Goal: Task Accomplishment & Management: Complete application form

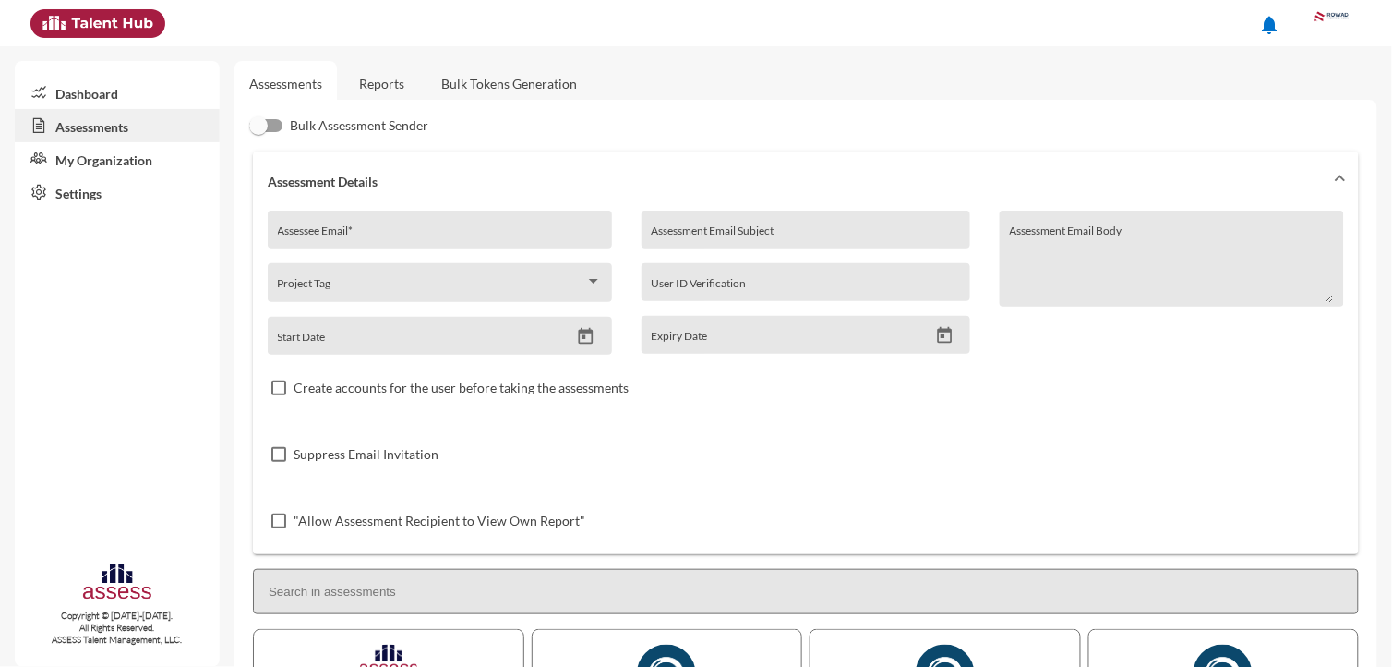
click at [367, 95] on link "Reports" at bounding box center [381, 83] width 75 height 45
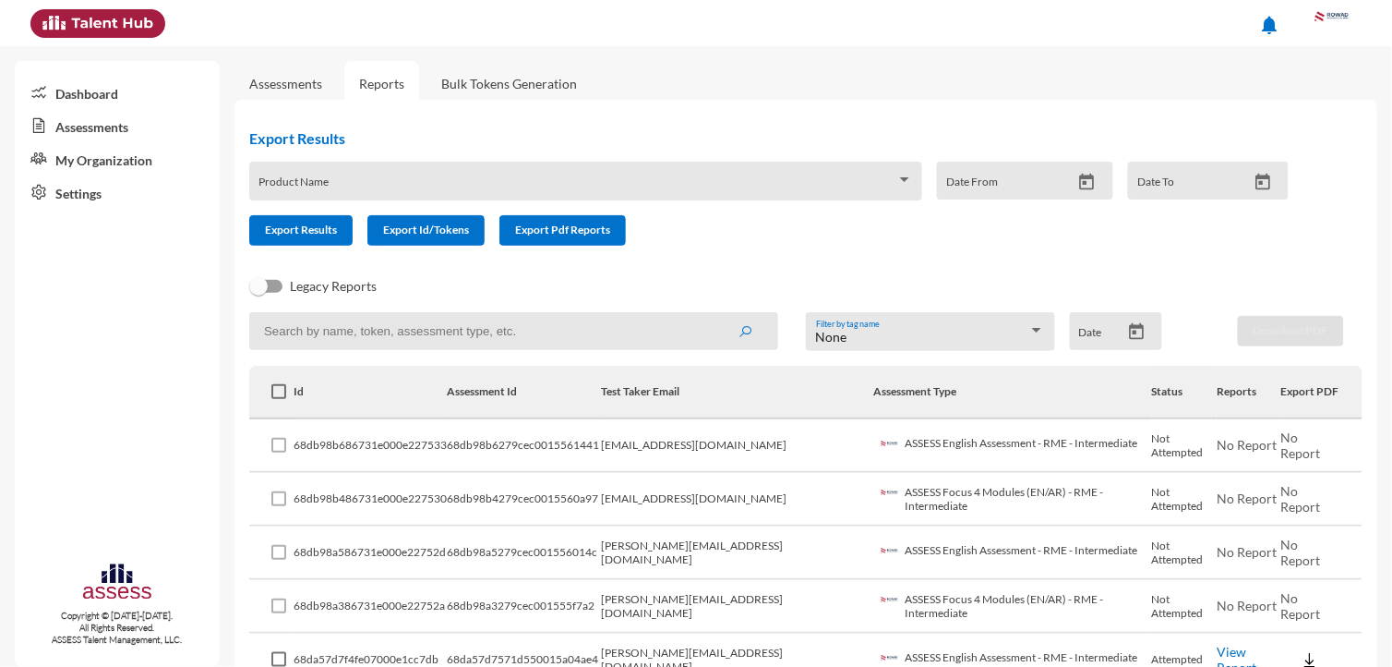
click at [379, 328] on input at bounding box center [513, 331] width 529 height 38
paste input "mohamedism349@gmail.com"
type input "mohamedism349@gmail.com"
click at [716, 314] on button "submit" at bounding box center [745, 330] width 59 height 33
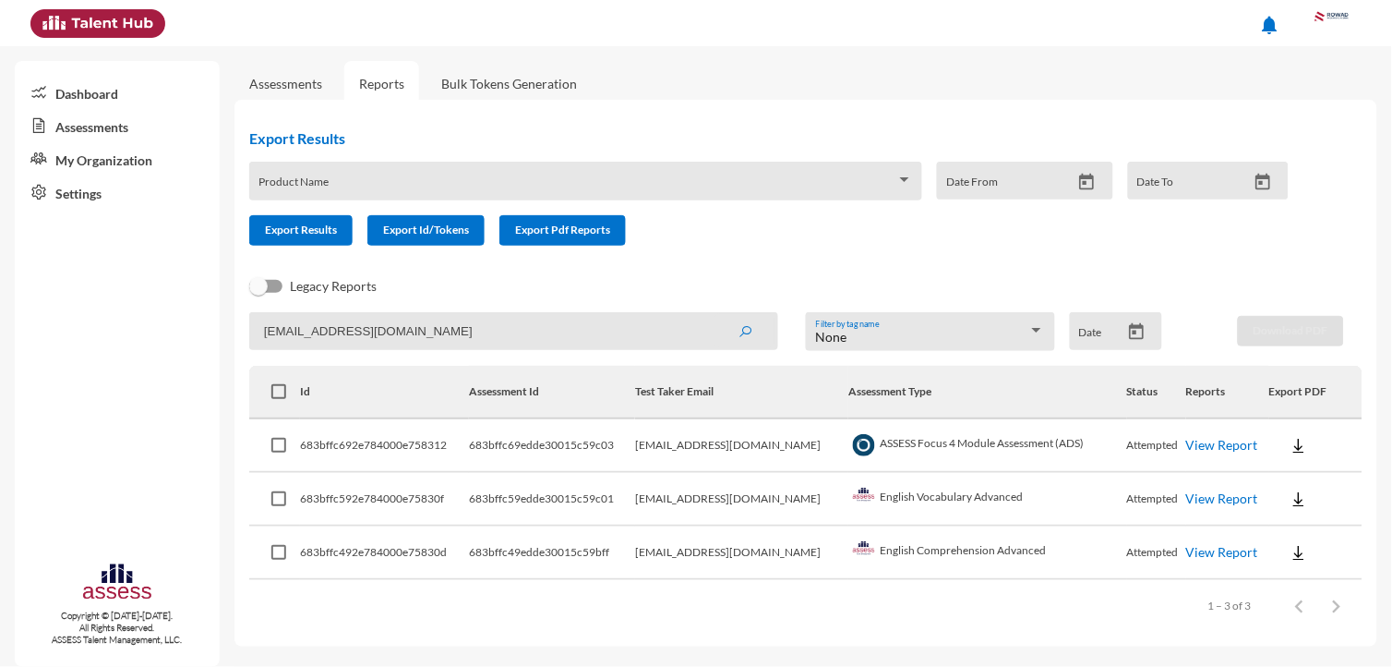
click at [1219, 441] on link "View Report" at bounding box center [1222, 445] width 72 height 16
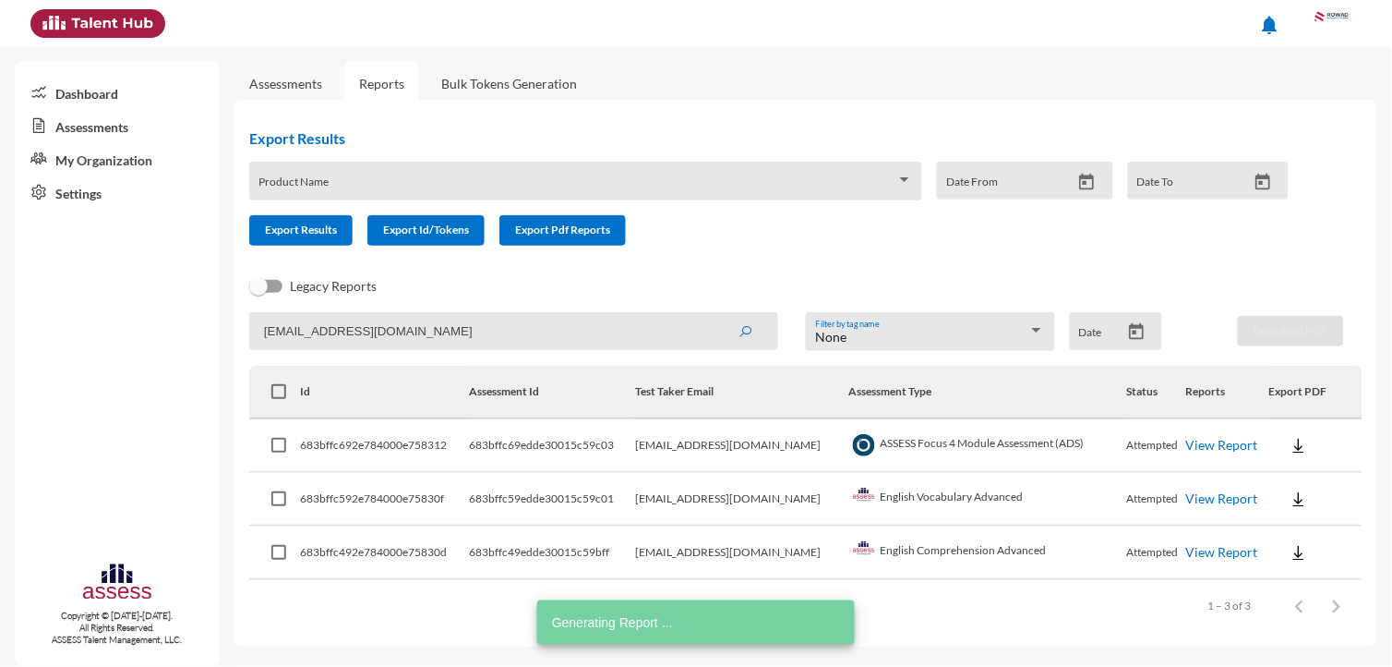
click at [1202, 492] on link "View Report" at bounding box center [1222, 498] width 72 height 16
click at [1189, 547] on link "View Report" at bounding box center [1222, 552] width 72 height 16
click at [303, 86] on link "Assessments" at bounding box center [285, 84] width 73 height 16
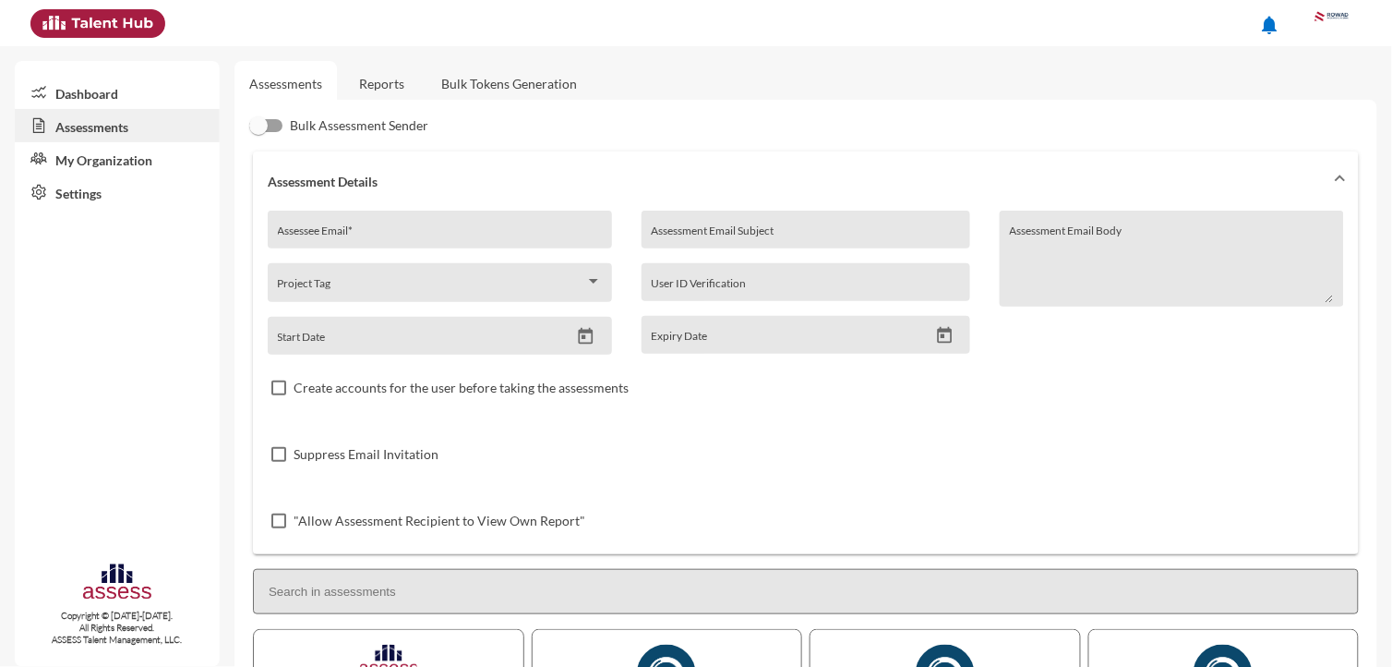
click at [420, 225] on div "Assessee Email *" at bounding box center [440, 235] width 325 height 28
paste input "mohamedism349@gmail.com"
type input "mohamedism349@gmail.com"
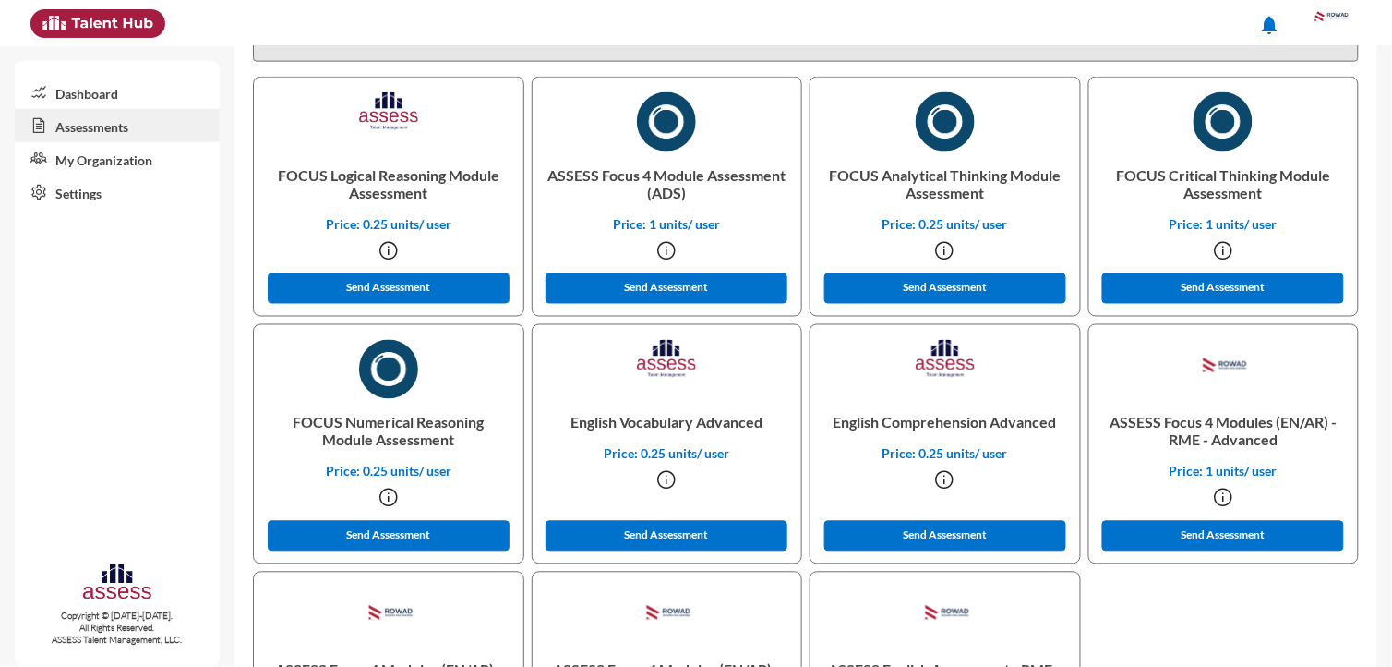
scroll to position [733, 0]
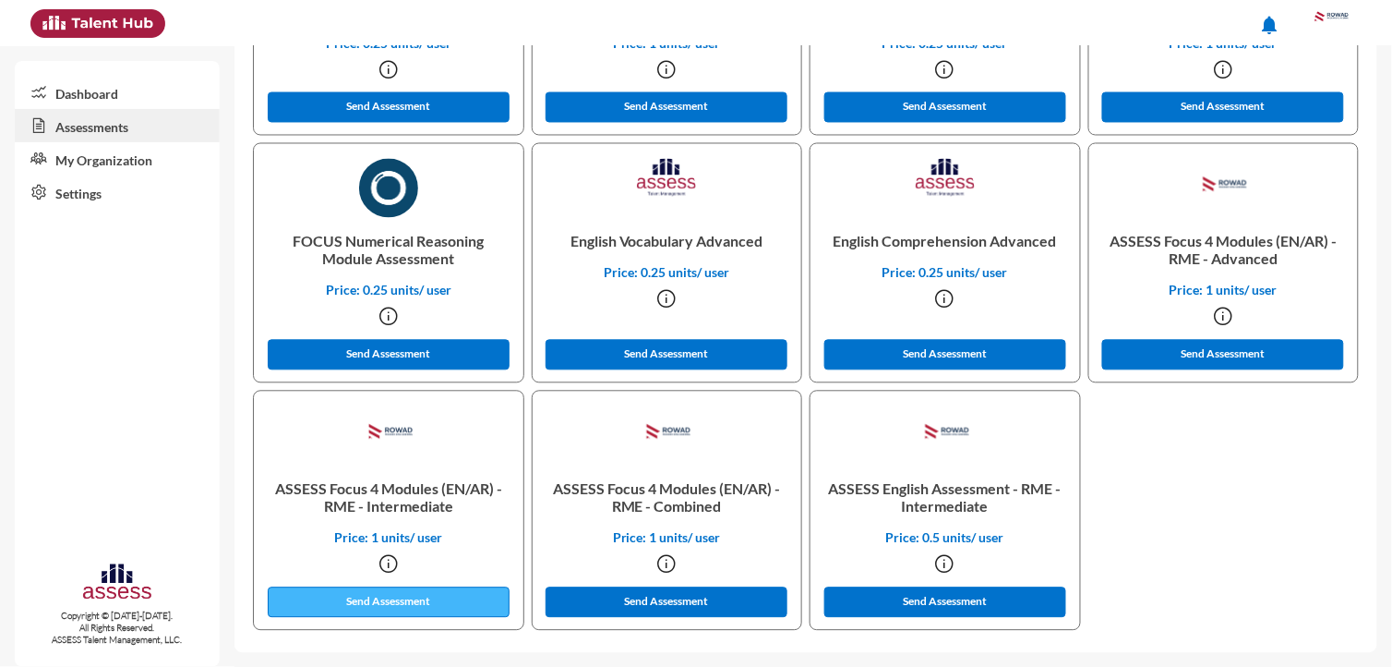
click at [438, 602] on button "Send Assessment" at bounding box center [389, 602] width 242 height 30
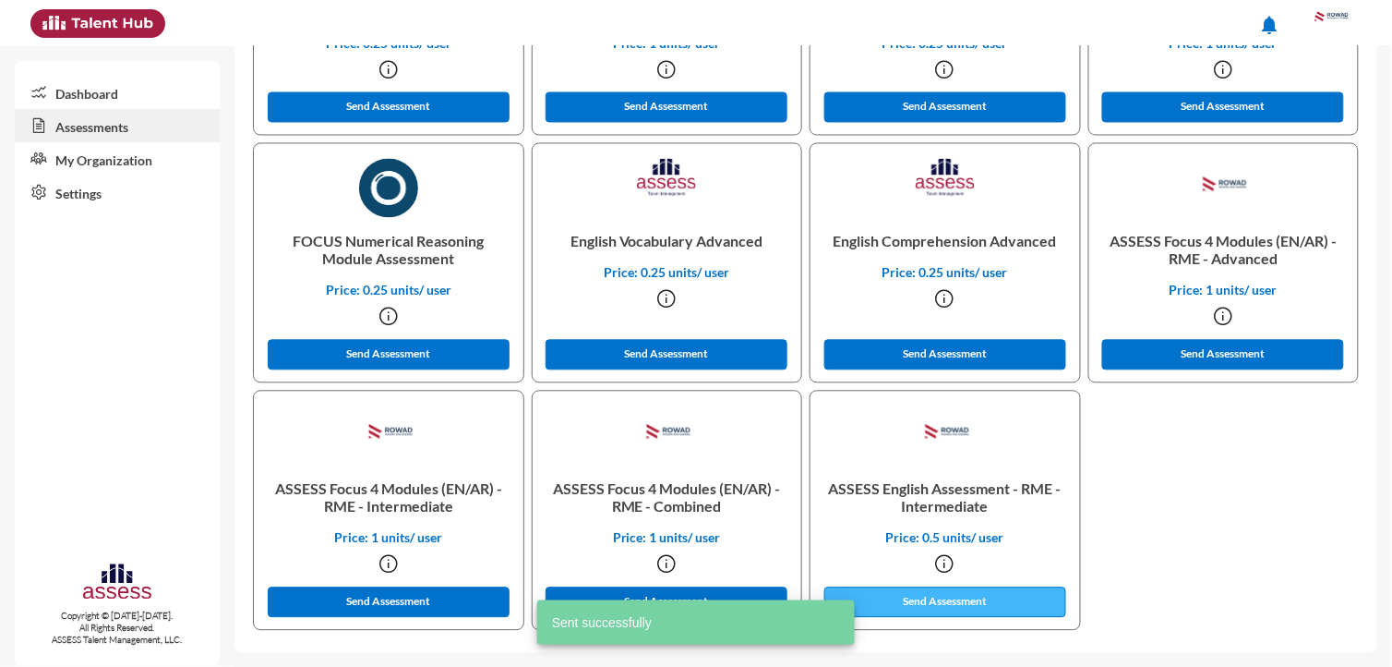
click at [920, 604] on button "Send Assessment" at bounding box center [945, 602] width 242 height 30
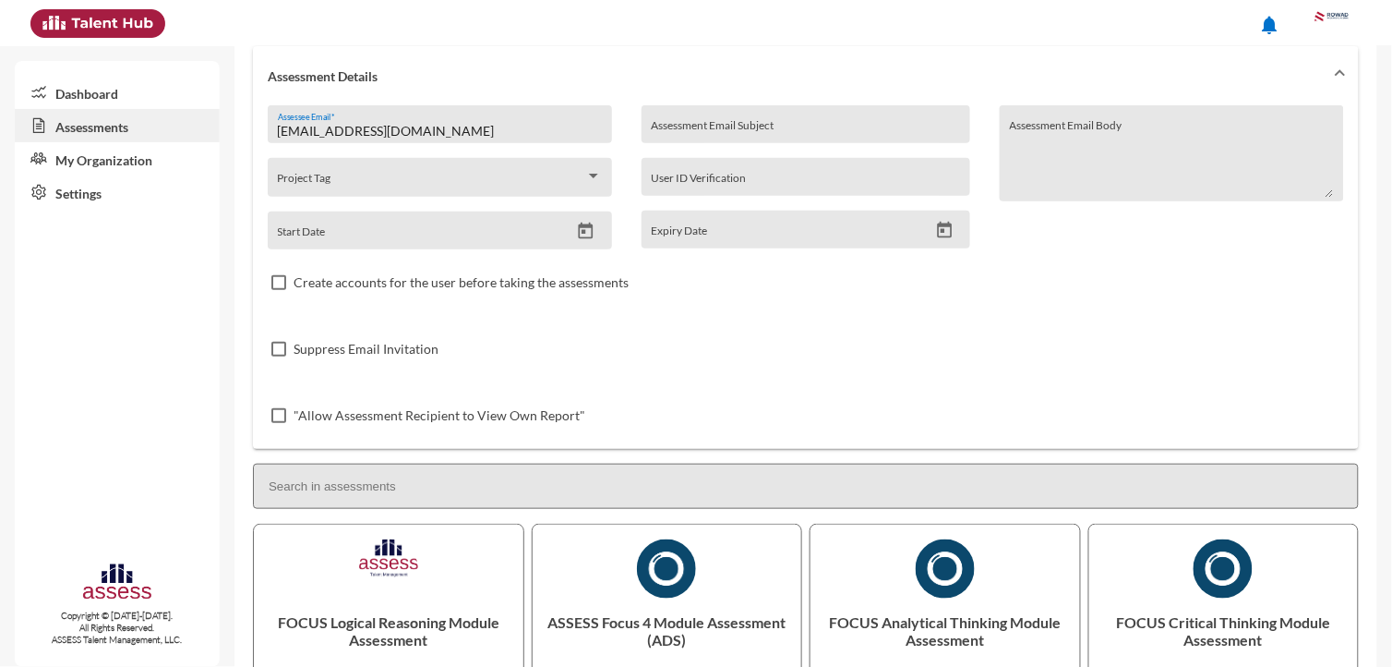
scroll to position [0, 0]
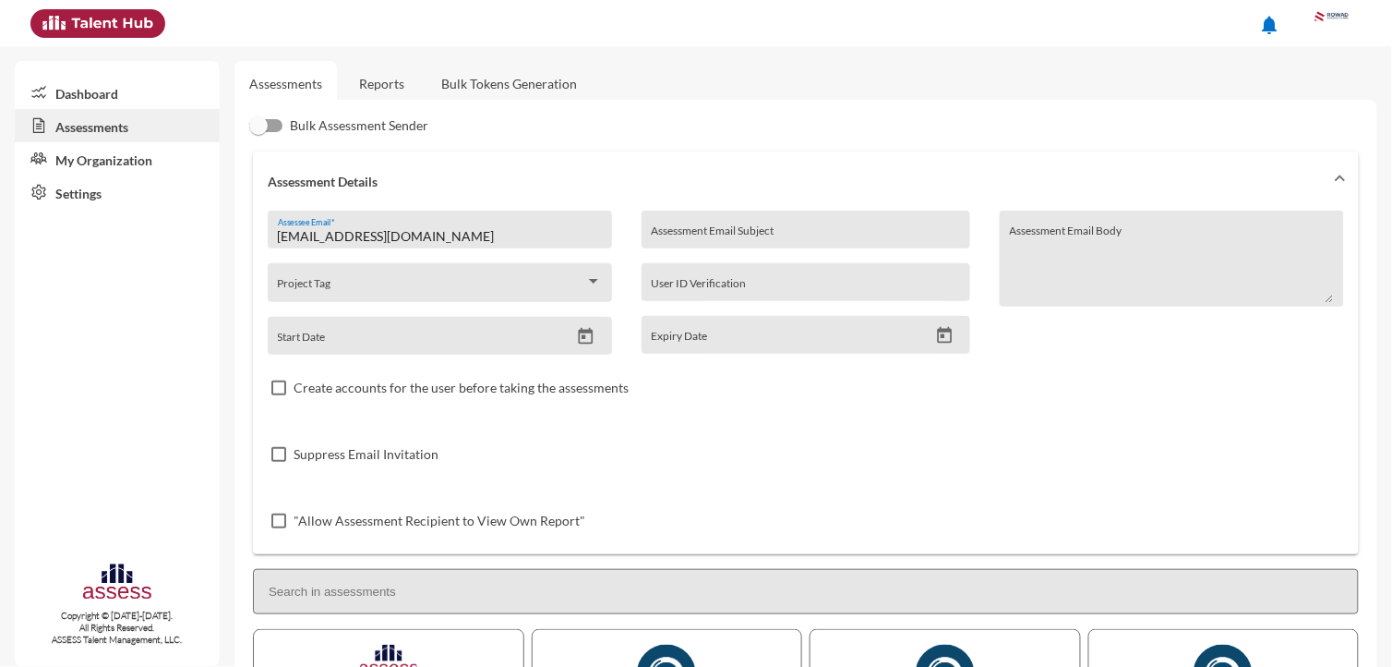
click at [379, 81] on link "Reports" at bounding box center [381, 83] width 75 height 45
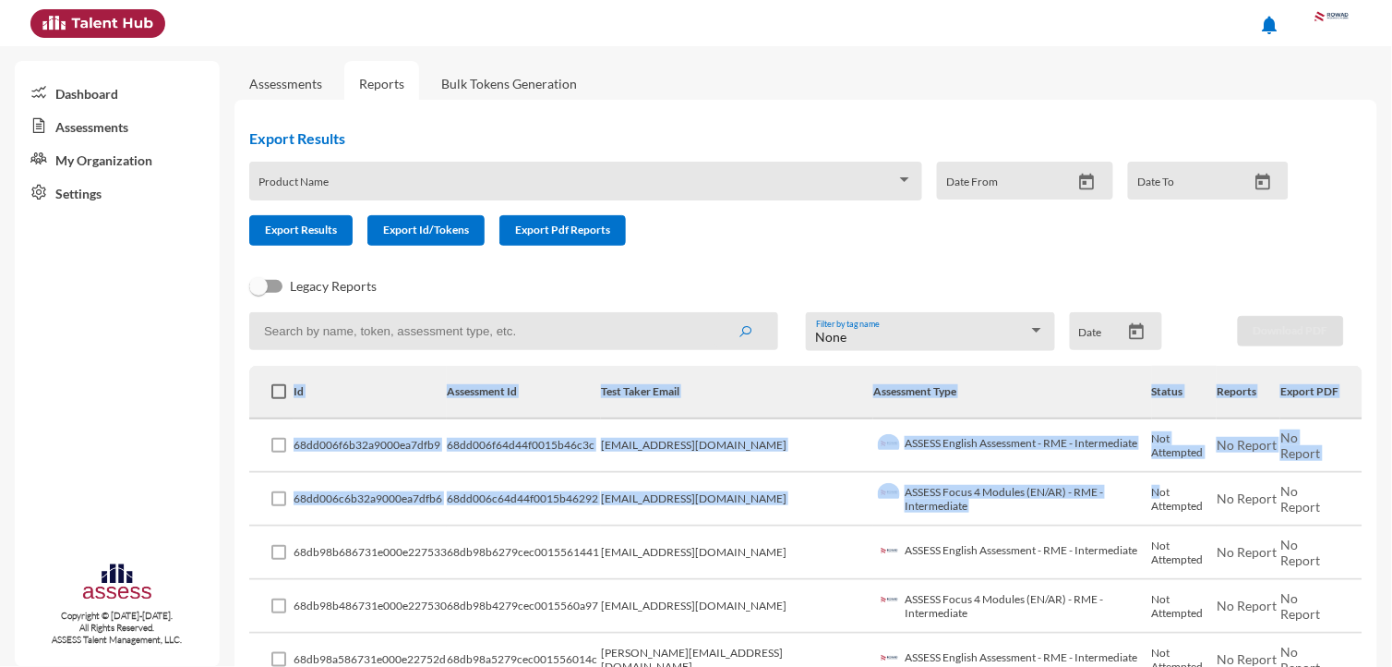
drag, startPoint x: 1053, startPoint y: 354, endPoint x: 1109, endPoint y: 473, distance: 131.3
click at [1152, 473] on td "Not Attempted" at bounding box center [1185, 500] width 66 height 54
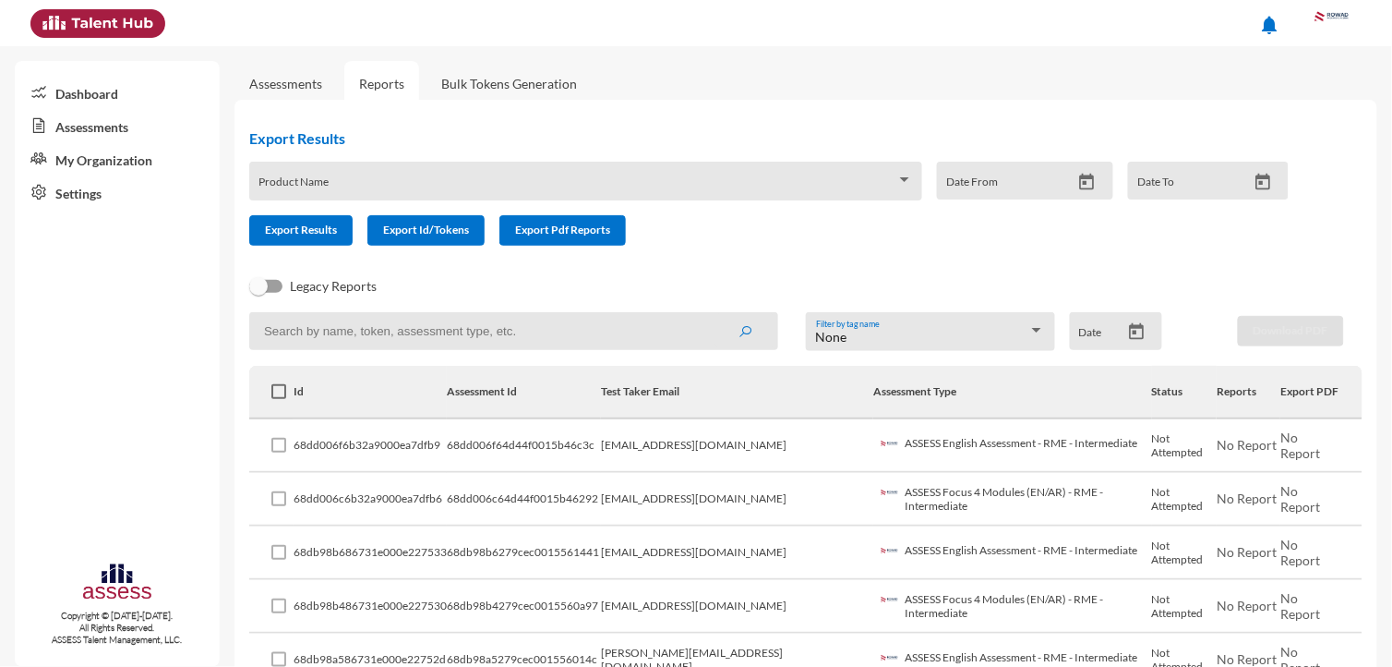
click at [762, 22] on div "notifications" at bounding box center [695, 23] width 1349 height 46
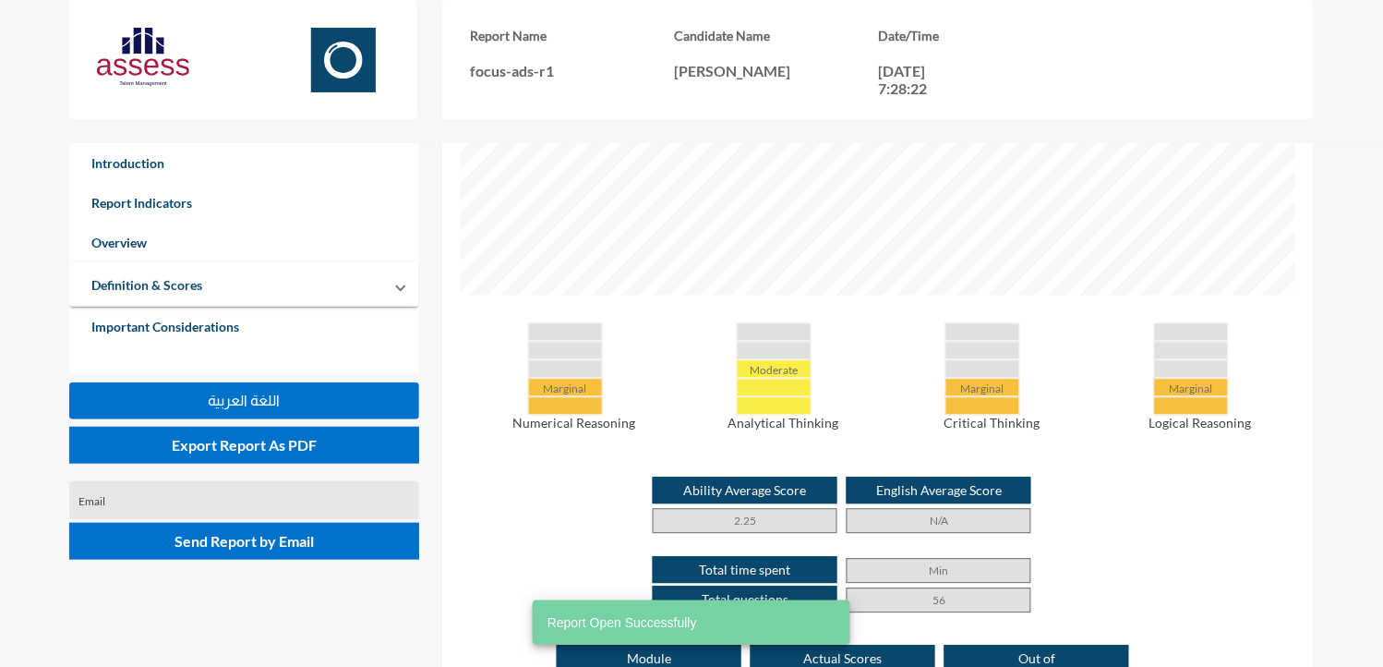
scroll to position [754, 0]
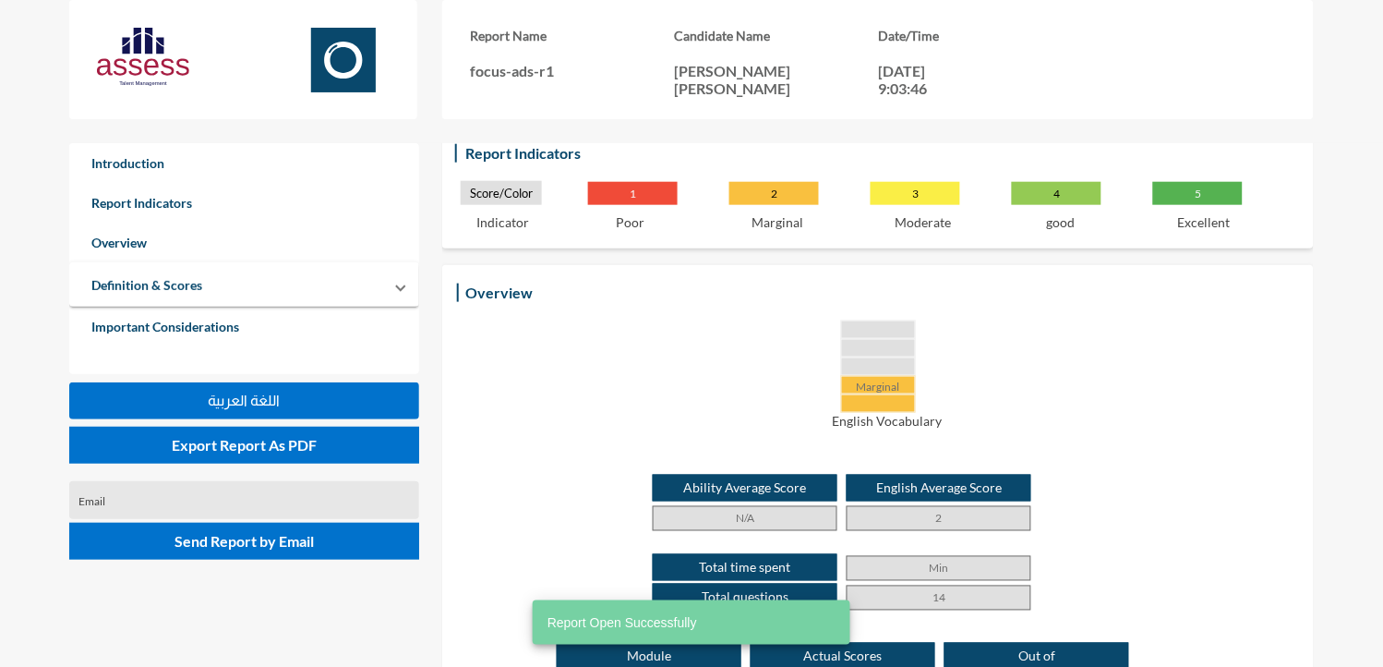
scroll to position [312, 0]
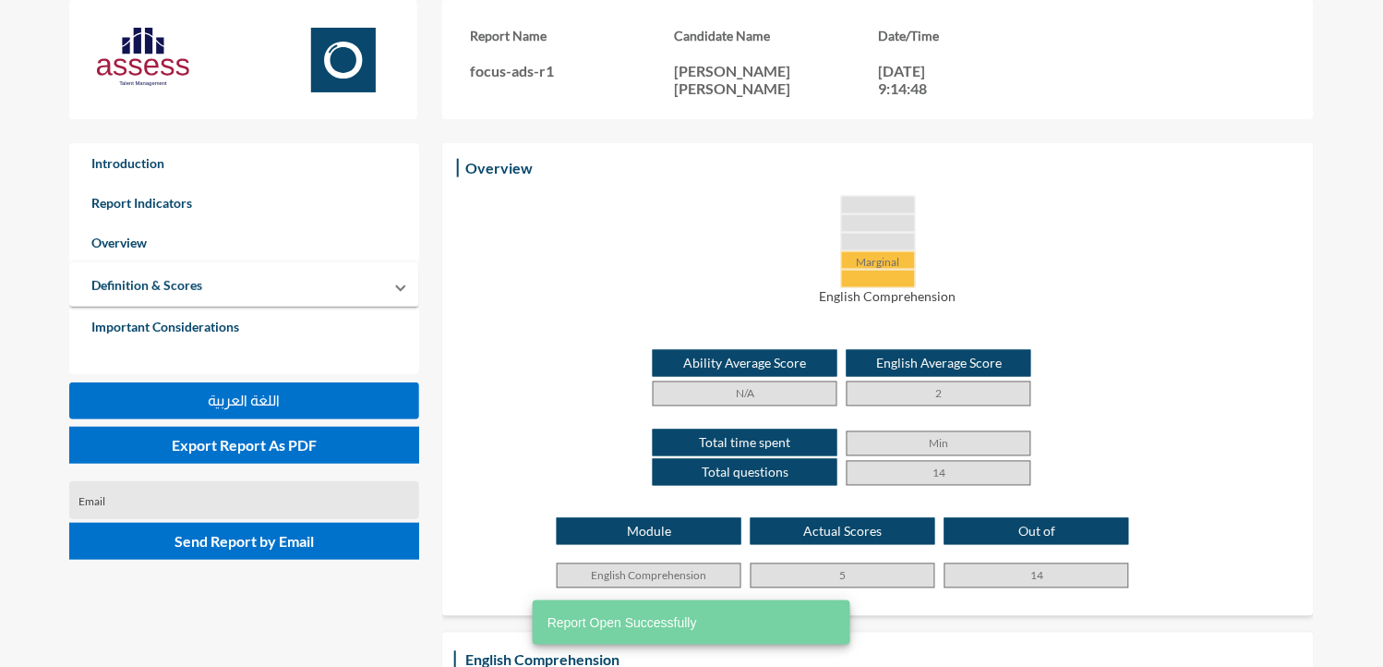
scroll to position [438, 0]
